Goal: Find specific page/section: Find specific page/section

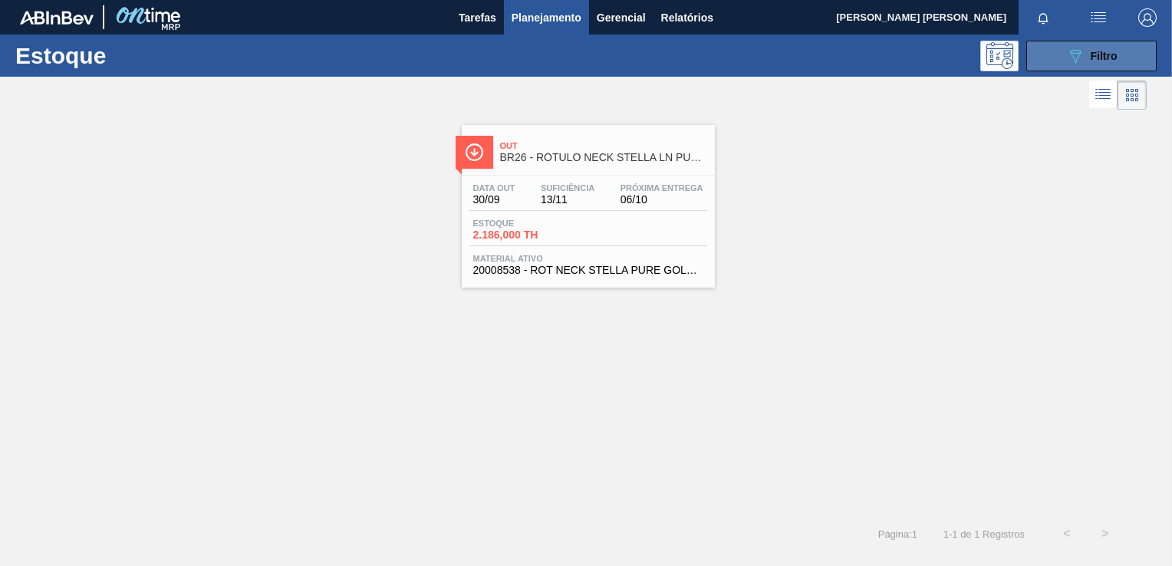
click at [1066, 62] on icon "089F7B8B-B2A5-4AFE-B5C0-19BA573D28AC" at bounding box center [1075, 56] width 18 height 18
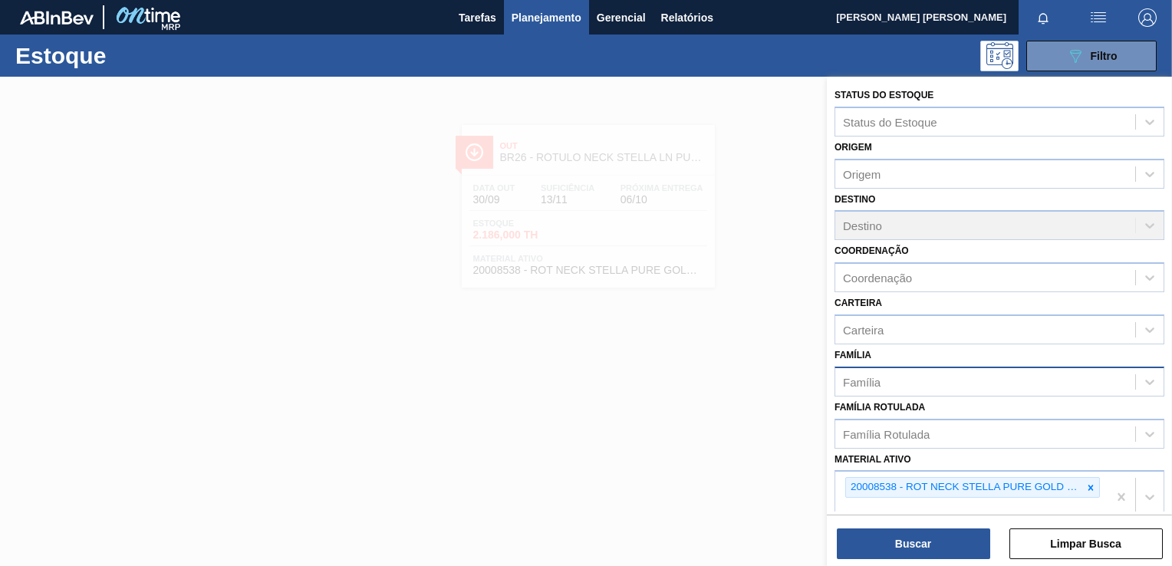
scroll to position [115, 0]
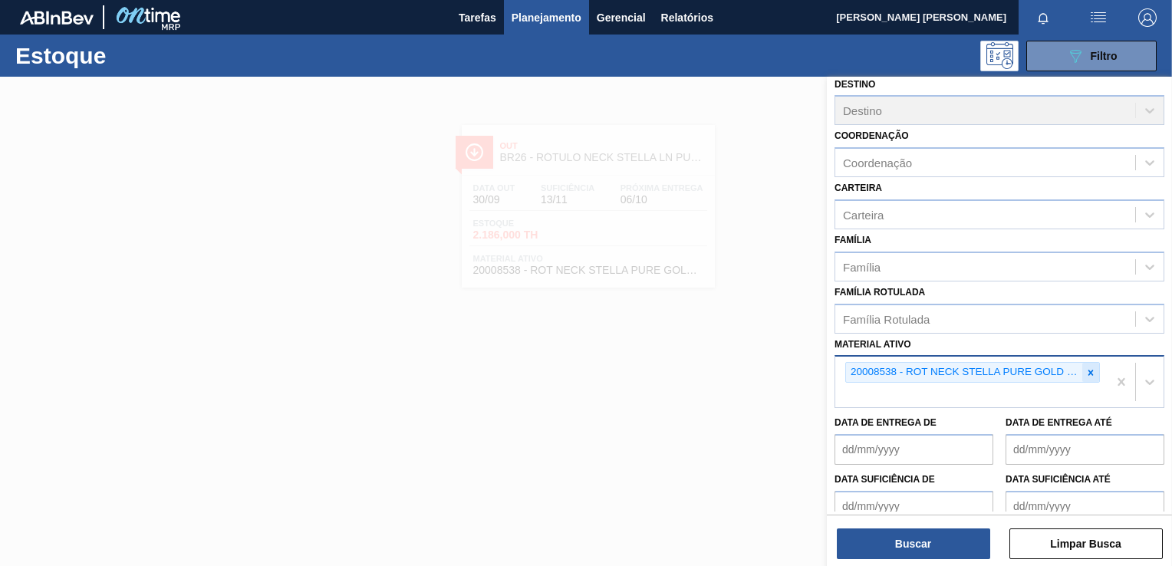
click at [1083, 366] on div at bounding box center [1091, 372] width 17 height 19
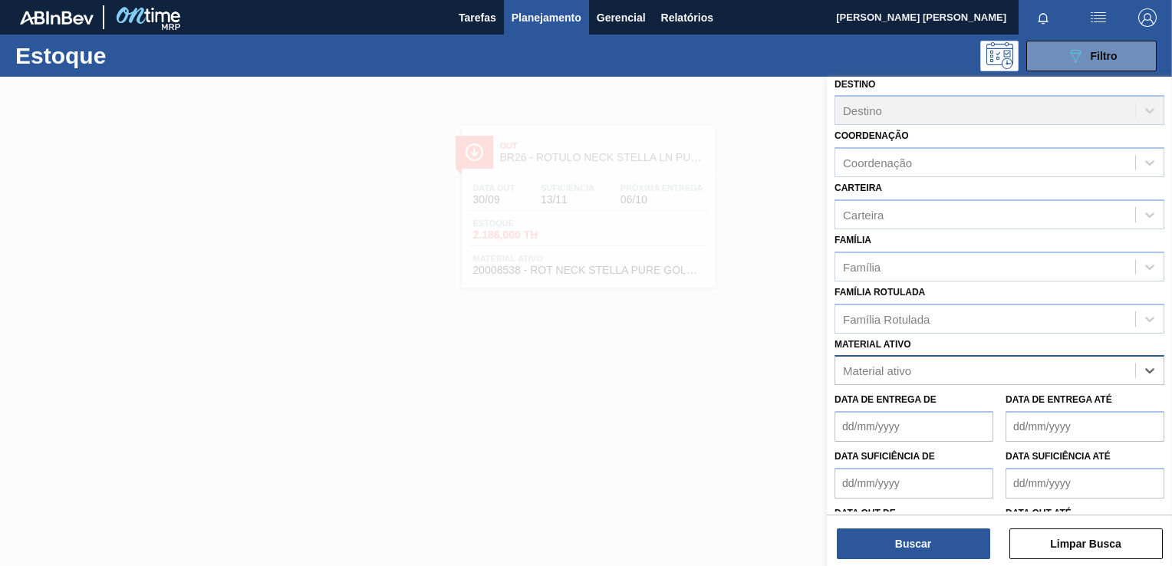
paste ativo "30007403"
type ativo "30007403"
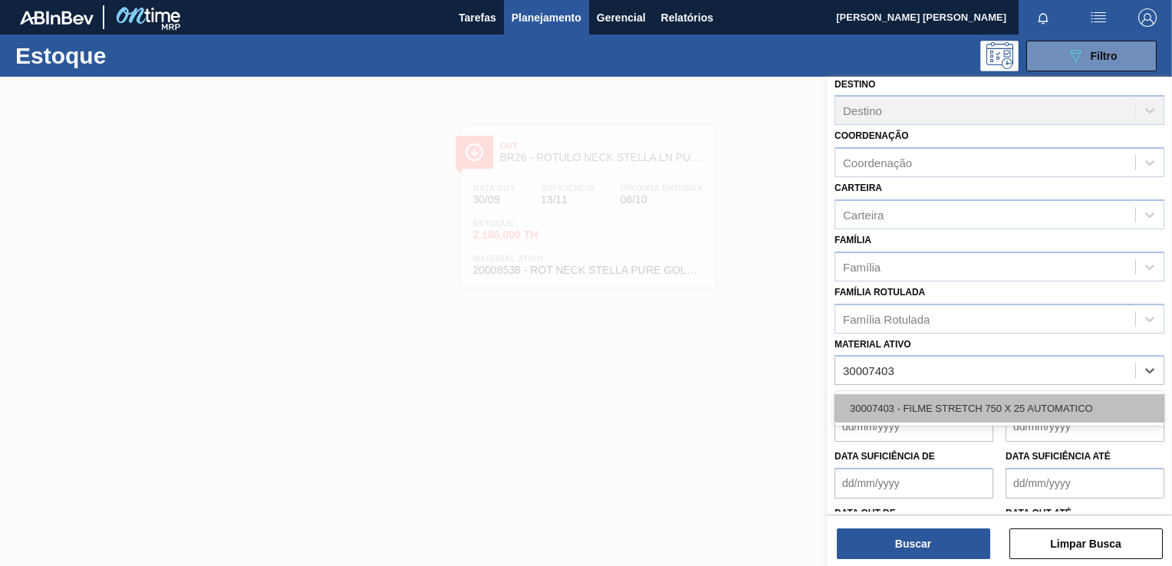
click at [957, 400] on div "30007403 - FILME STRETCH 750 X 25 AUTOMATICO" at bounding box center [1000, 408] width 330 height 28
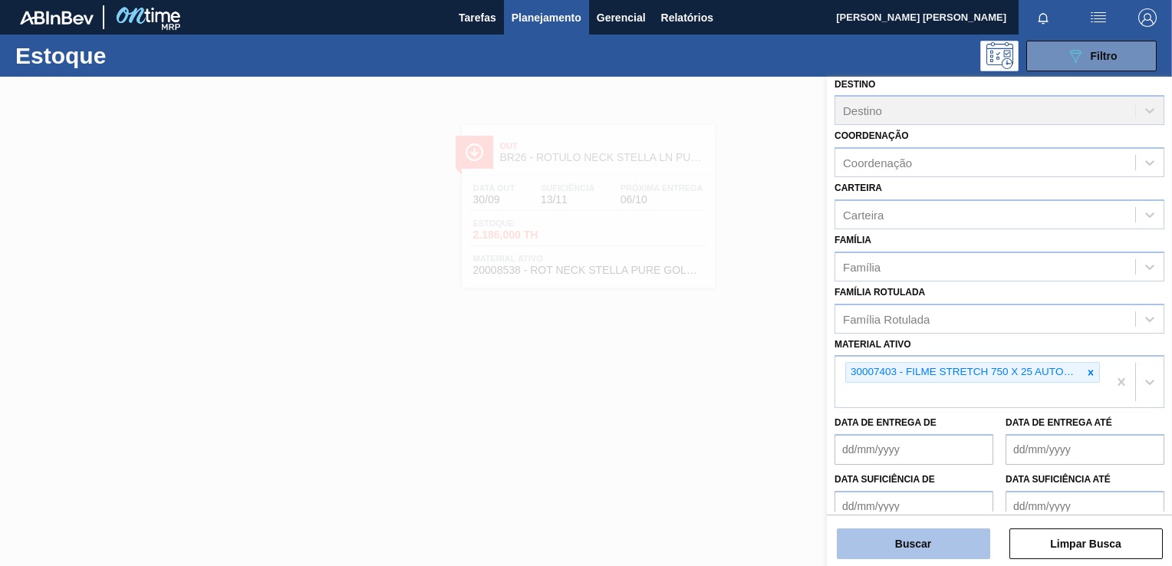
click at [931, 551] on button "Buscar" at bounding box center [913, 544] width 153 height 31
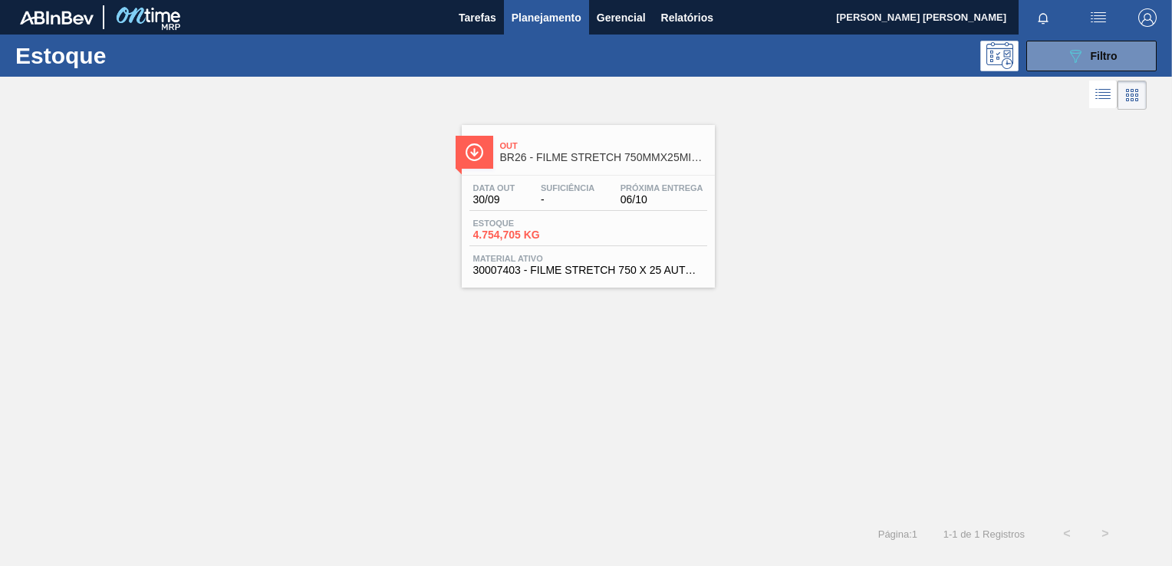
click at [605, 272] on span "30007403 - FILME STRETCH 750 X 25 AUTOMATICO" at bounding box center [588, 271] width 230 height 12
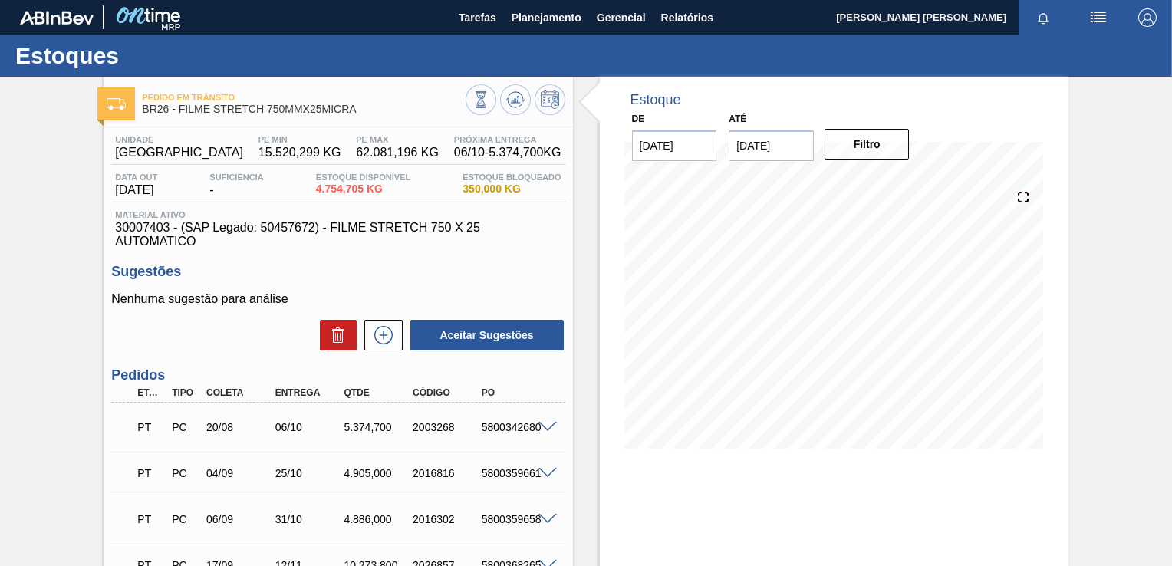
scroll to position [72, 0]
